Goal: Transaction & Acquisition: Purchase product/service

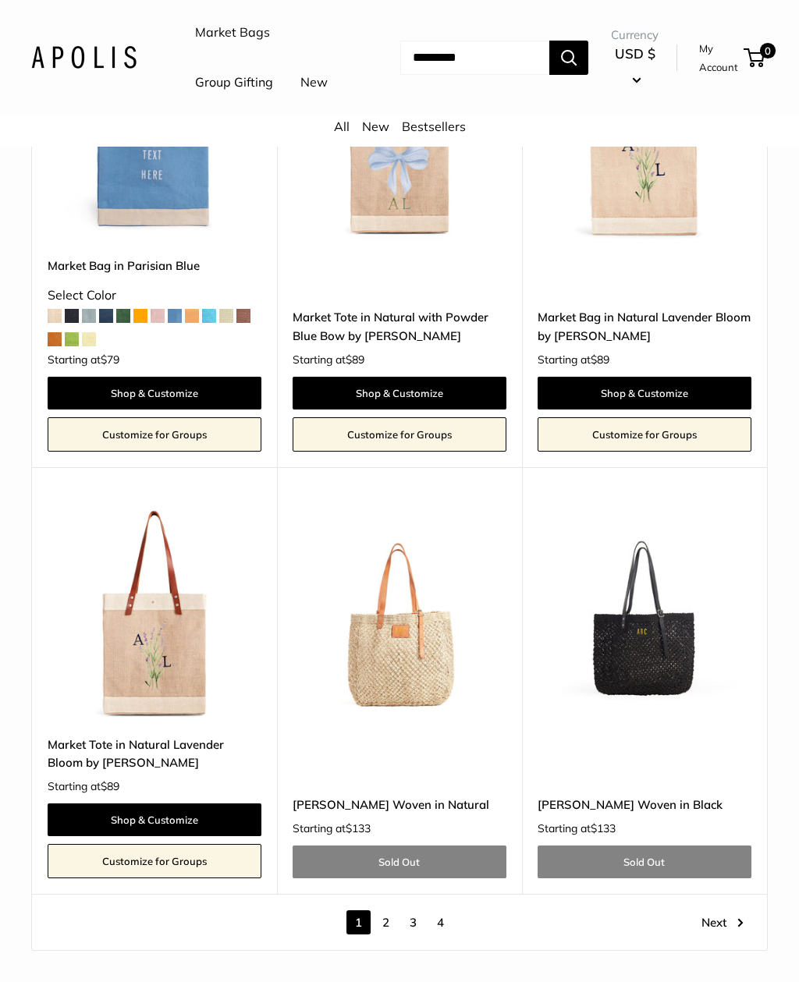
click at [432, 589] on img at bounding box center [400, 613] width 214 height 214
click at [697, 630] on img at bounding box center [645, 613] width 214 height 214
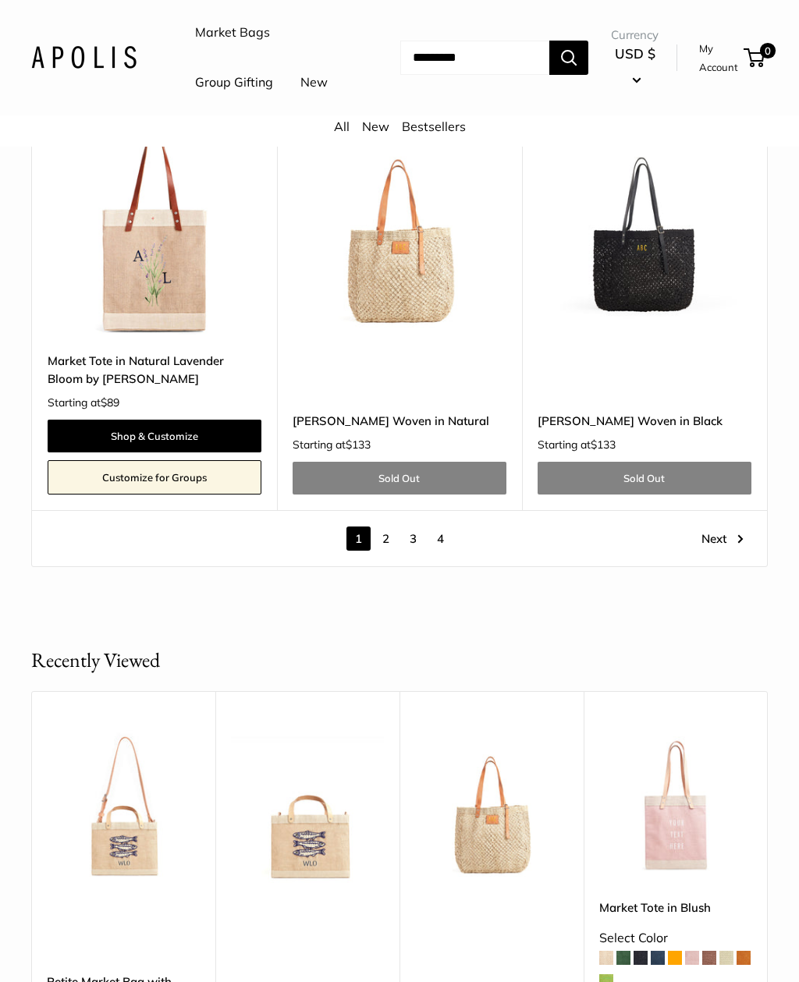
scroll to position [7223, 0]
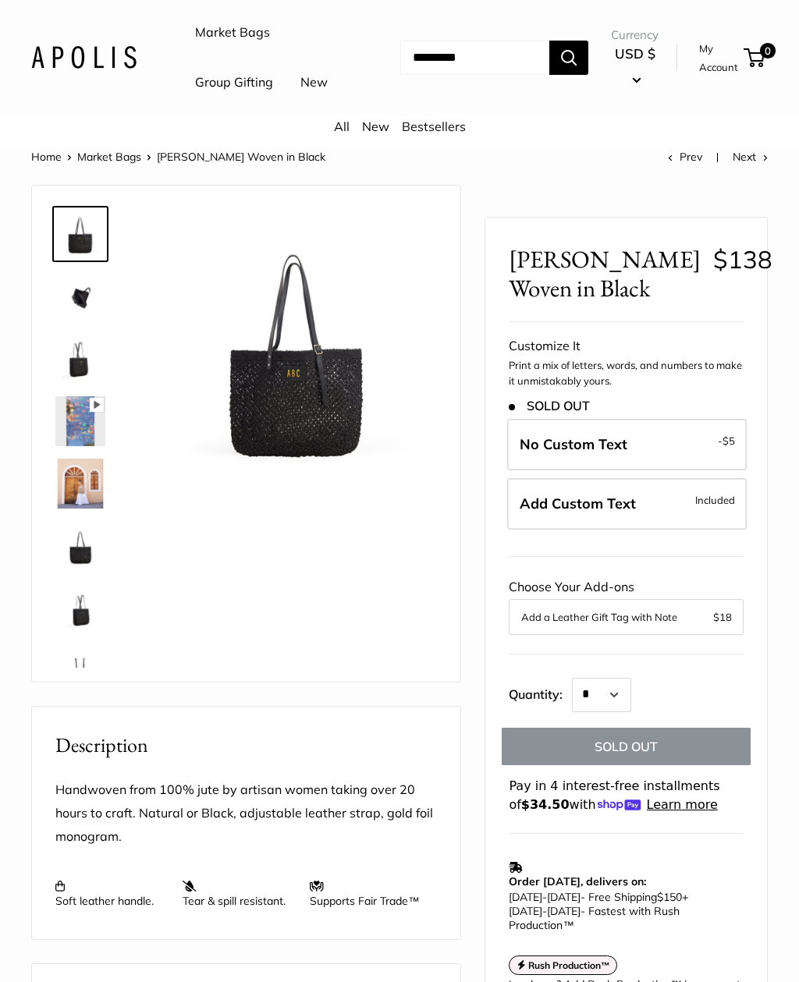
click at [86, 571] on img at bounding box center [80, 546] width 50 height 50
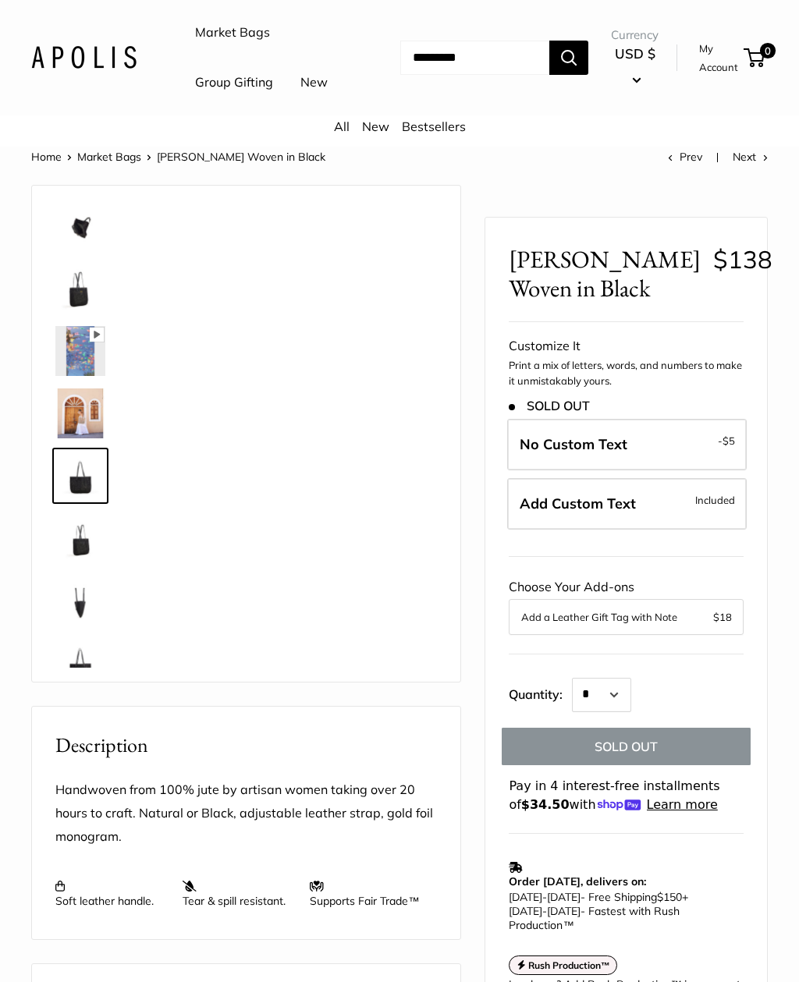
scroll to position [100, 0]
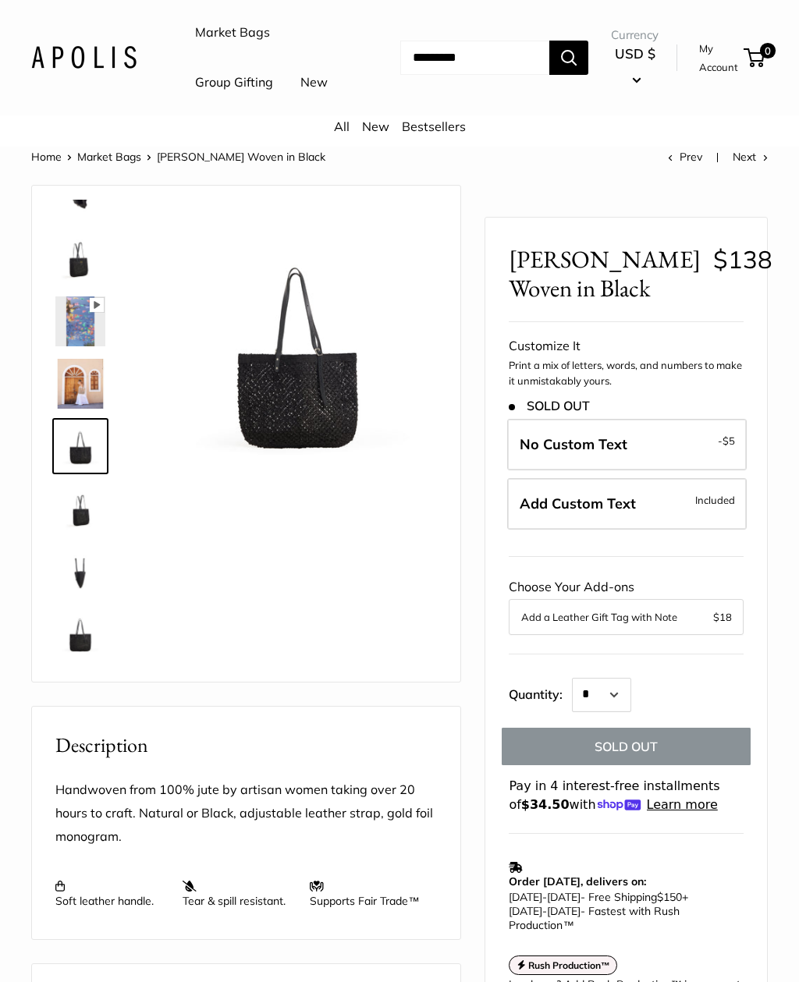
click at [89, 596] on img at bounding box center [80, 571] width 50 height 50
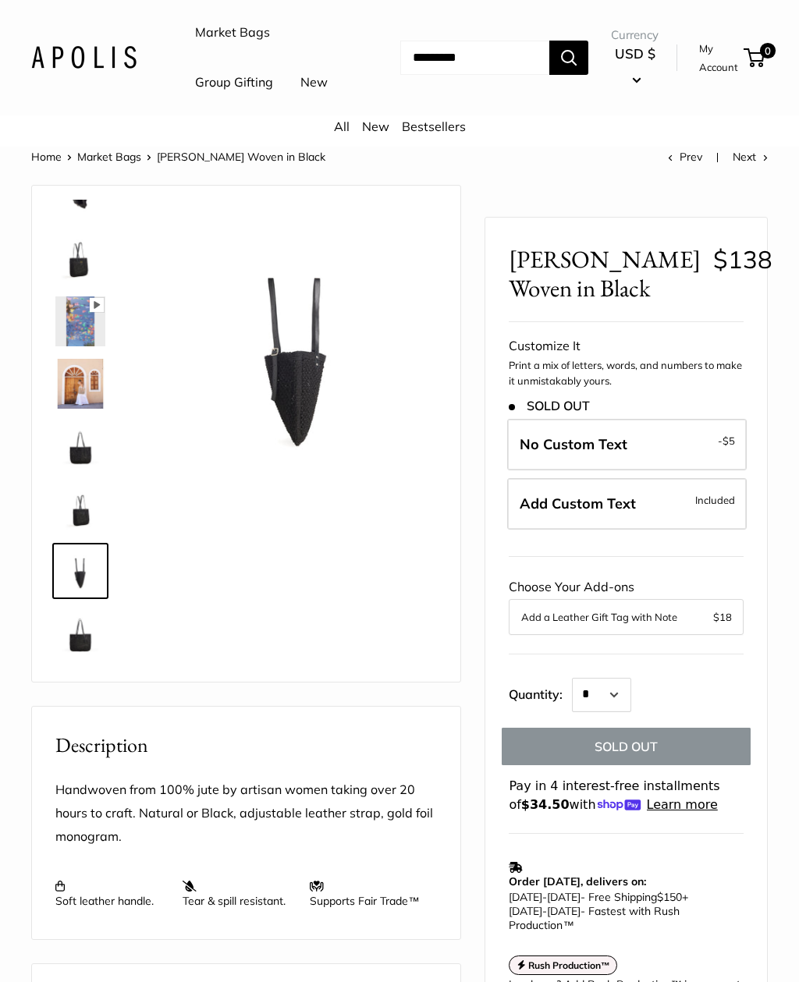
click at [98, 659] on img at bounding box center [80, 634] width 50 height 50
